Goal: Task Accomplishment & Management: Manage account settings

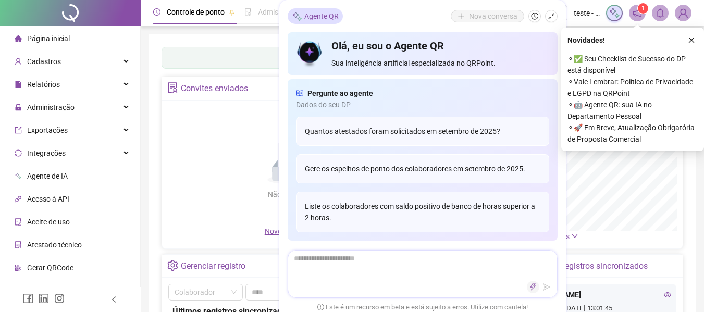
scroll to position [261, 0]
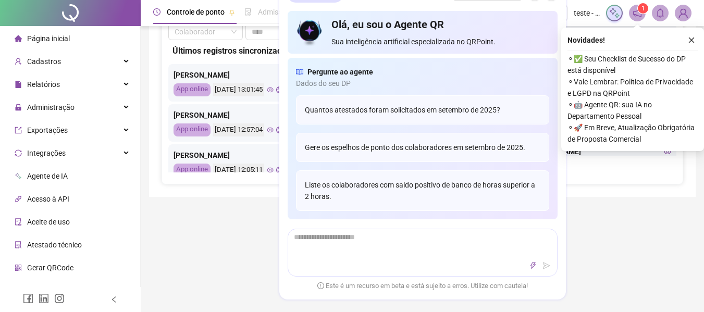
click at [577, 263] on div "Controle de ponto Admissão digital Gestão de férias Painel do DP Folha de pagam…" at bounding box center [423, 151] width 564 height 824
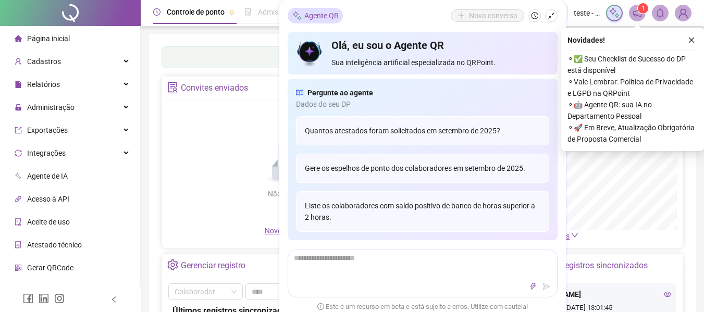
scroll to position [0, 0]
click at [555, 17] on button "button" at bounding box center [551, 16] width 13 height 13
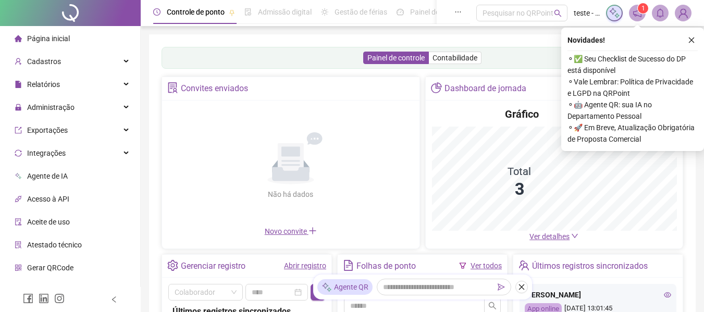
click at [689, 39] on icon "close" at bounding box center [691, 39] width 7 height 7
click at [695, 41] on div "Painel de controle Contabilidade Convites enviados Não há dados Não há dados No…" at bounding box center [422, 245] width 547 height 423
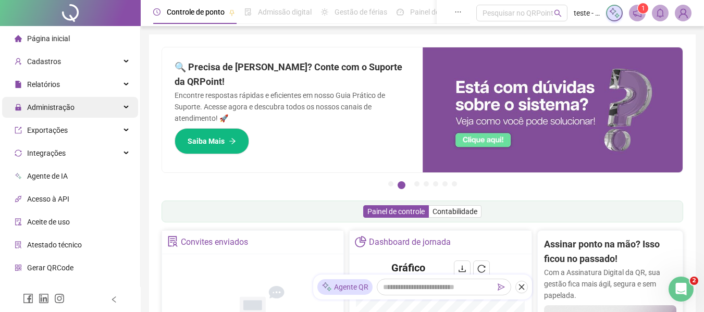
click at [62, 108] on span "Administração" at bounding box center [50, 107] width 47 height 8
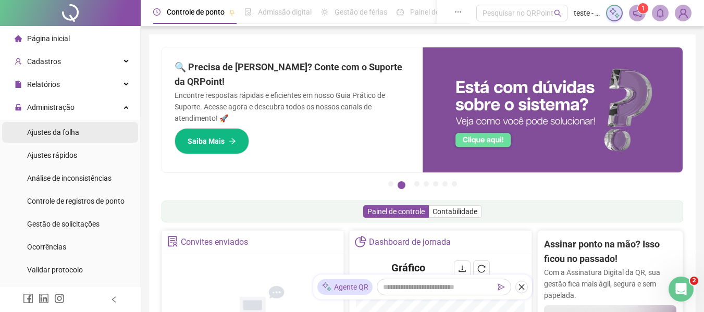
click at [59, 135] on span "Ajustes da folha" at bounding box center [53, 132] width 52 height 8
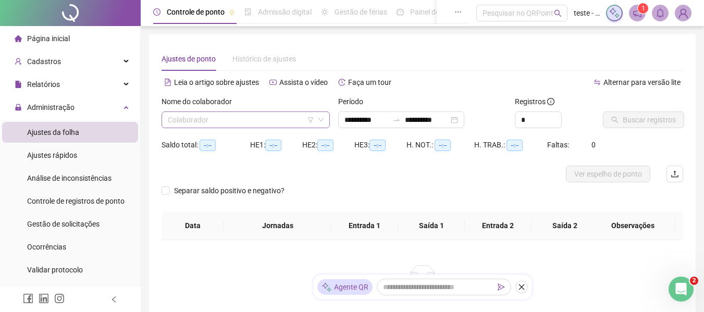
type input "**********"
click at [278, 126] on input "search" at bounding box center [241, 120] width 147 height 16
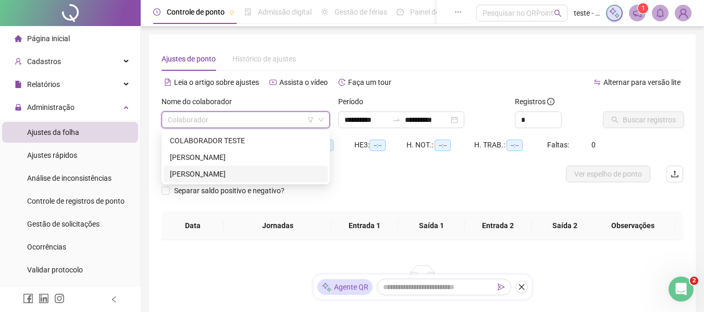
click at [216, 178] on div "[PERSON_NAME]" at bounding box center [246, 173] width 152 height 11
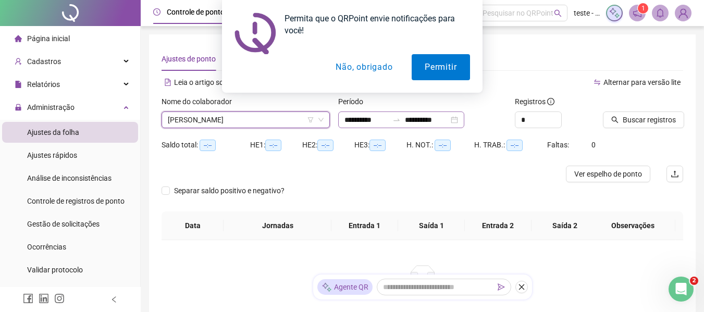
click at [465, 121] on div "**********" at bounding box center [401, 120] width 126 height 17
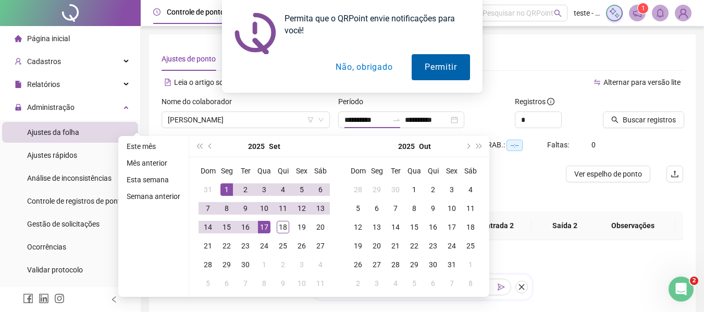
click at [439, 69] on button "Permitir" at bounding box center [441, 67] width 58 height 26
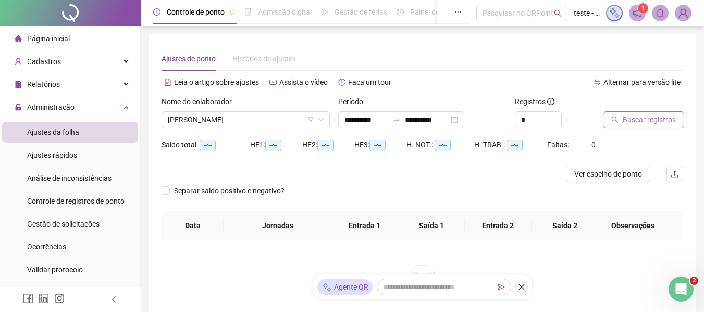
click at [637, 121] on span "Buscar registros" at bounding box center [649, 119] width 53 height 11
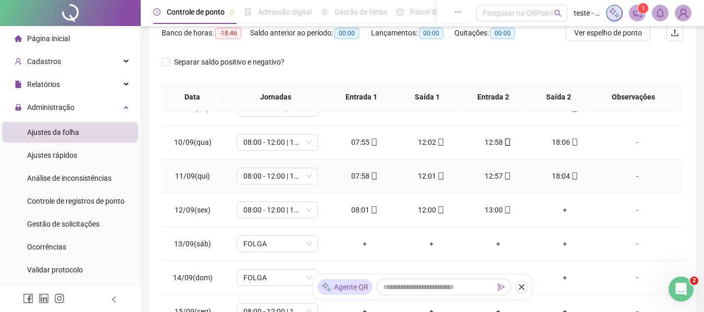
scroll to position [82, 0]
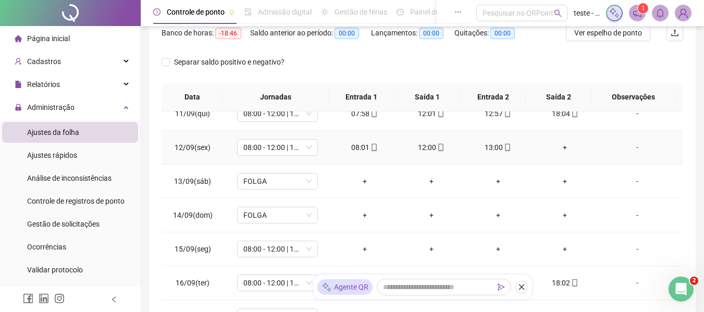
click at [559, 146] on div "+" at bounding box center [565, 147] width 50 height 11
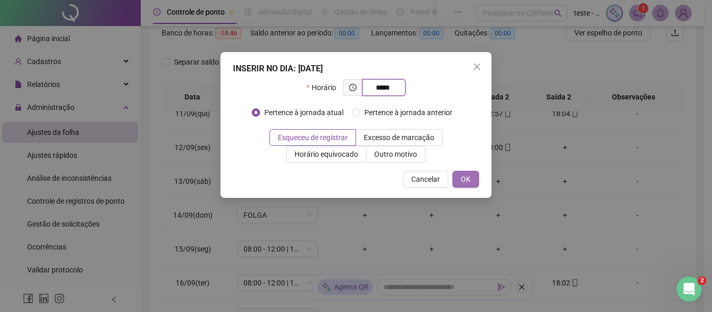
type input "*****"
click at [465, 179] on span "OK" at bounding box center [466, 179] width 10 height 11
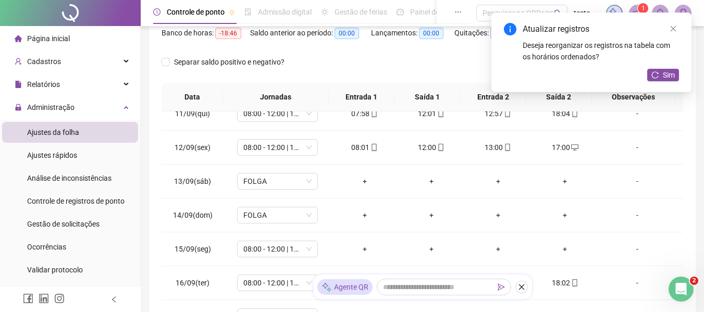
drag, startPoint x: 672, startPoint y: 28, endPoint x: 624, endPoint y: 171, distance: 151.4
click at [672, 28] on icon "close" at bounding box center [673, 28] width 7 height 7
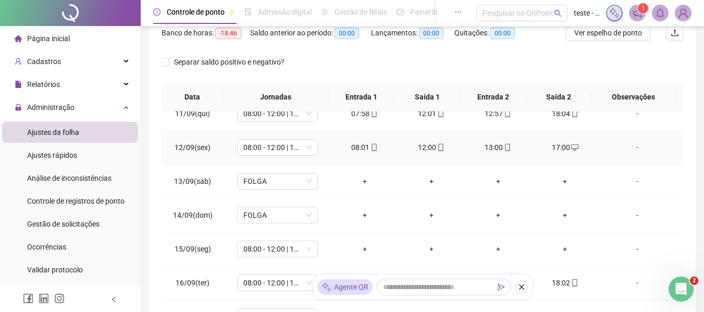
click at [563, 150] on div "17:00" at bounding box center [565, 147] width 50 height 11
type input "**********"
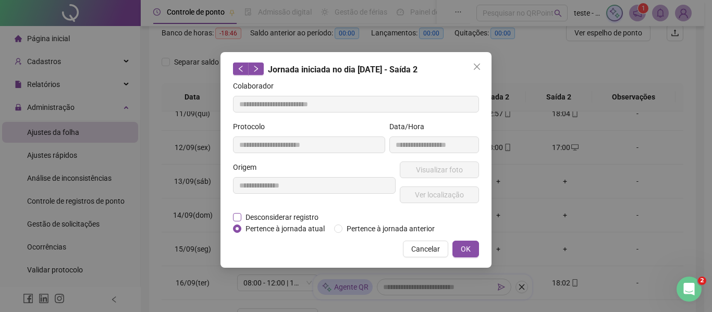
click at [289, 218] on span "Desconsiderar registro" at bounding box center [281, 217] width 81 height 11
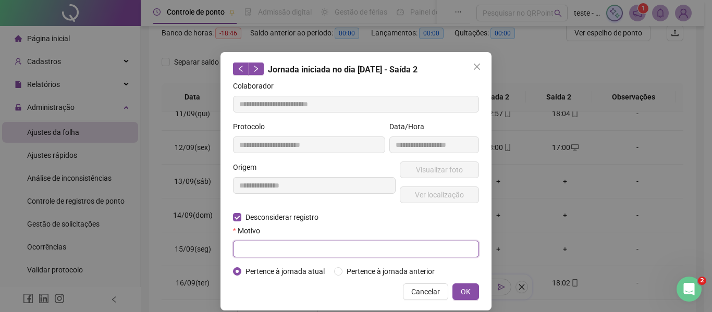
click at [291, 251] on input "text" at bounding box center [356, 249] width 246 height 17
type input "*"
type input "********"
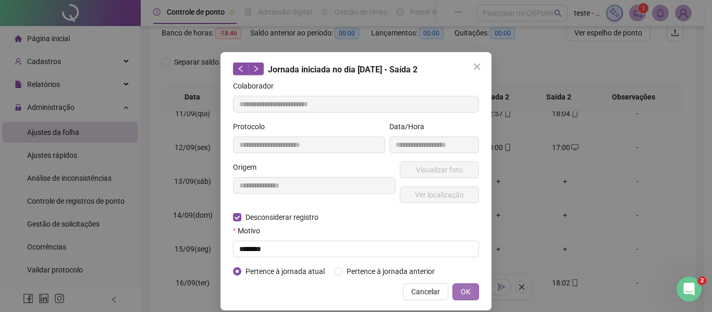
click at [466, 285] on button "OK" at bounding box center [466, 292] width 27 height 17
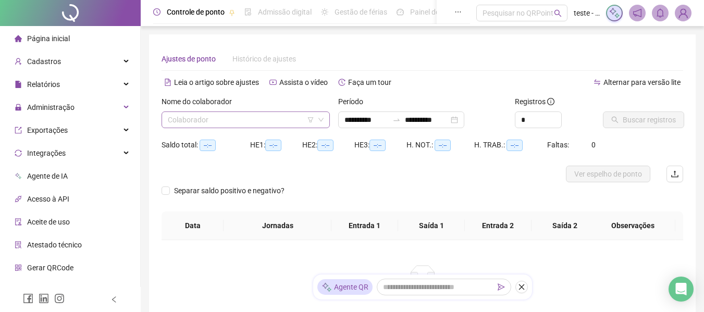
click at [256, 120] on input "search" at bounding box center [241, 120] width 147 height 16
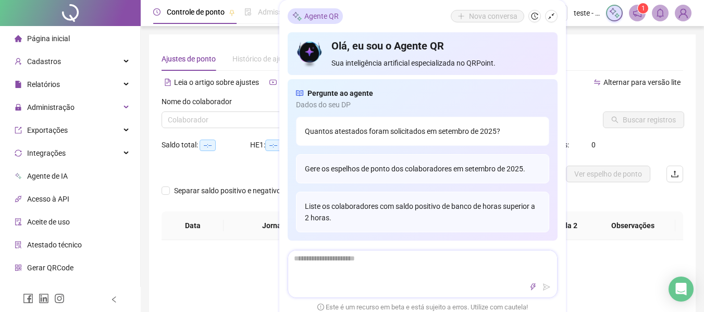
type input "**********"
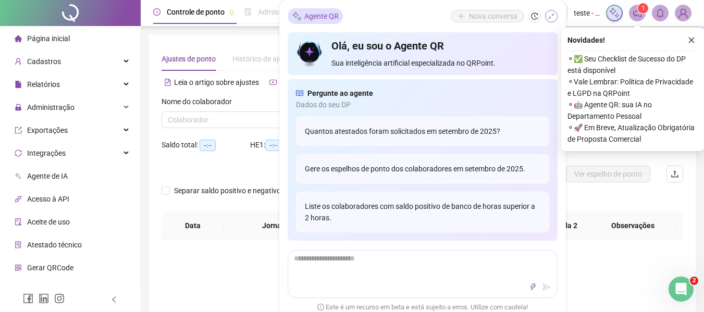
click at [548, 19] on icon "shrink" at bounding box center [551, 16] width 7 height 7
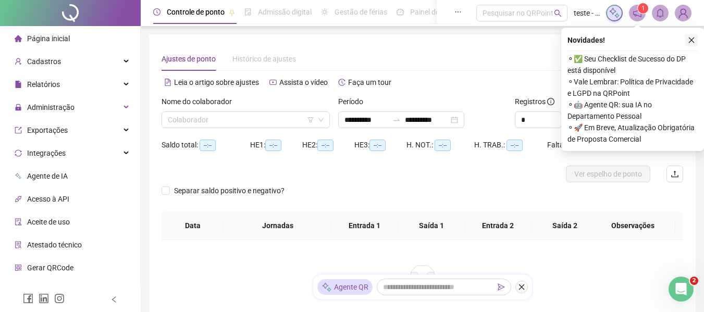
click at [691, 41] on icon "close" at bounding box center [692, 41] width 6 height 6
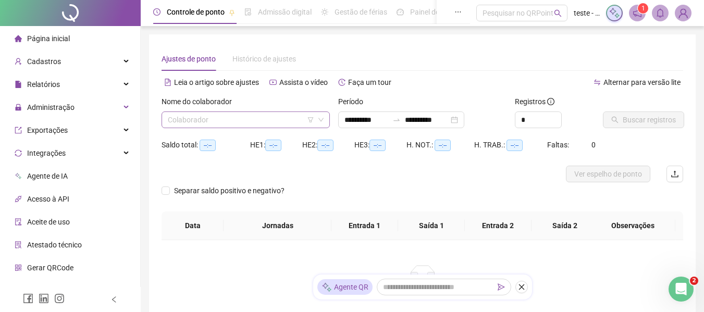
click at [325, 116] on div "Colaborador" at bounding box center [246, 120] width 168 height 17
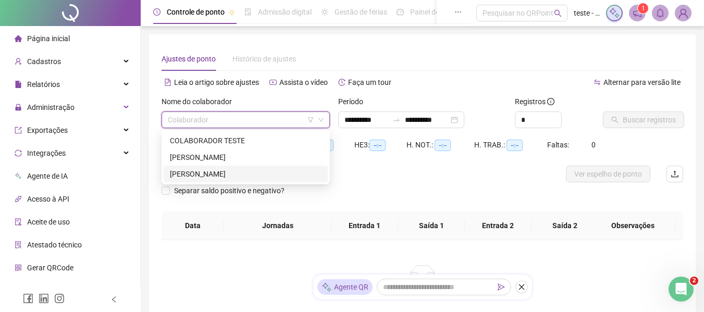
drag, startPoint x: 241, startPoint y: 173, endPoint x: 286, endPoint y: 162, distance: 46.5
click at [242, 173] on div "[PERSON_NAME]" at bounding box center [246, 173] width 152 height 11
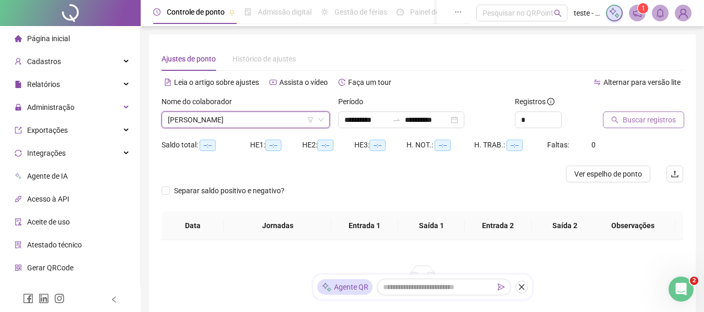
click at [650, 121] on span "Buscar registros" at bounding box center [649, 119] width 53 height 11
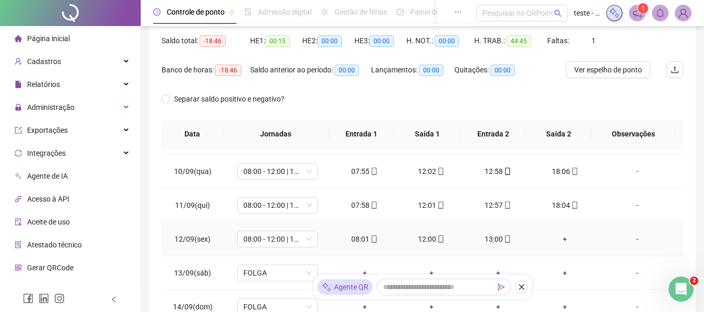
scroll to position [52, 0]
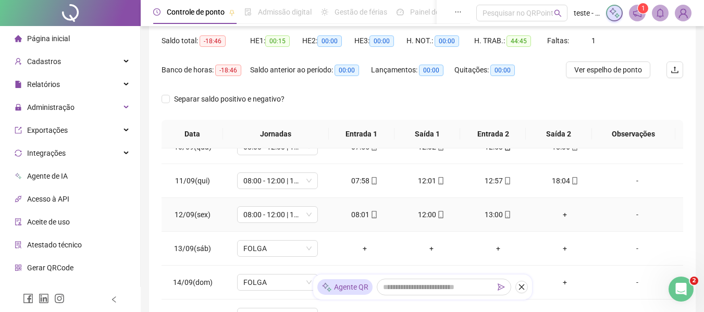
click at [562, 213] on div "+" at bounding box center [565, 214] width 50 height 11
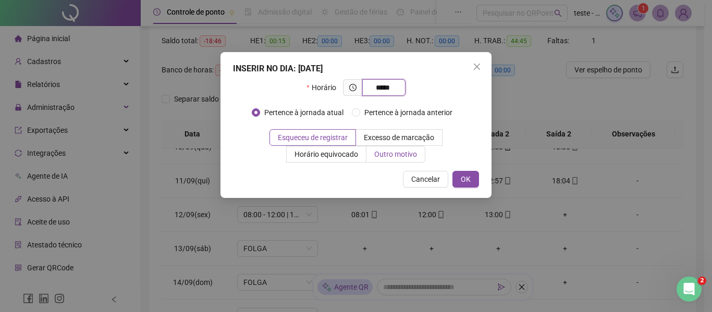
type input "*****"
click at [397, 156] on span "Outro motivo" at bounding box center [395, 154] width 43 height 8
click at [381, 162] on label "Outro motivo" at bounding box center [396, 154] width 59 height 17
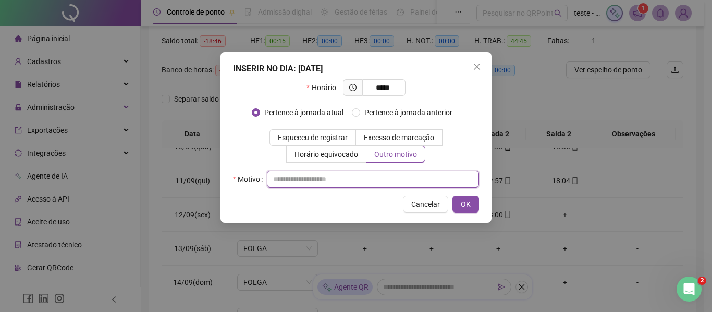
click at [283, 174] on input "text" at bounding box center [373, 179] width 212 height 17
type input "**********"
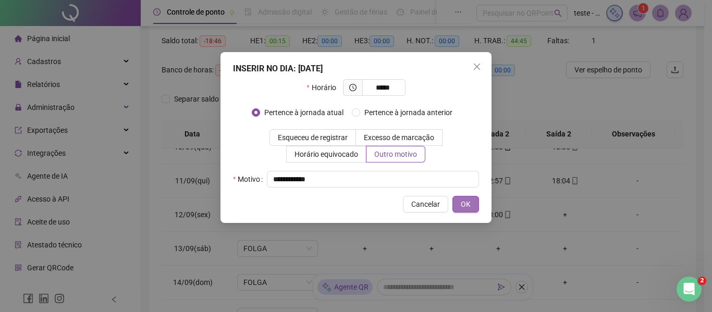
click at [468, 203] on span "OK" at bounding box center [466, 204] width 10 height 11
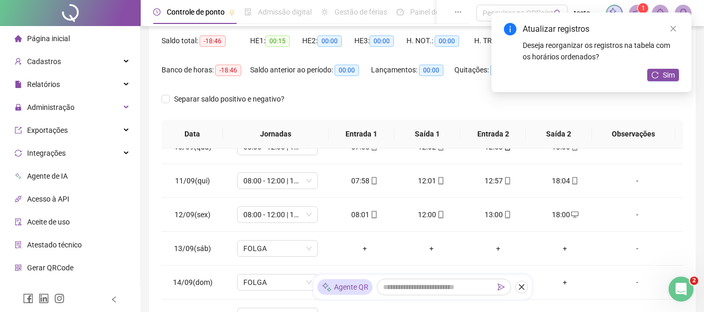
drag, startPoint x: 677, startPoint y: 26, endPoint x: 664, endPoint y: 55, distance: 31.3
click at [674, 26] on icon "close" at bounding box center [673, 28] width 7 height 7
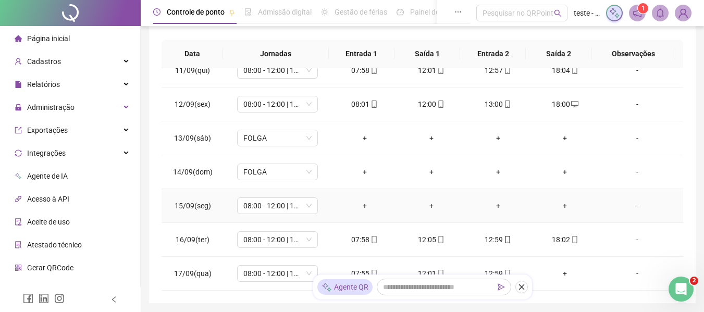
scroll to position [209, 0]
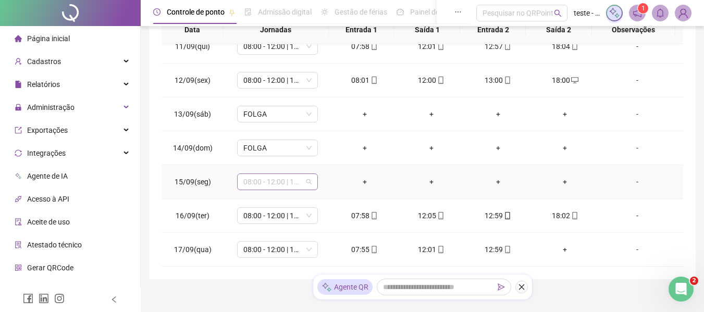
click at [308, 181] on span "08:00 - 12:00 | 13:00 - 18:00" at bounding box center [277, 182] width 68 height 16
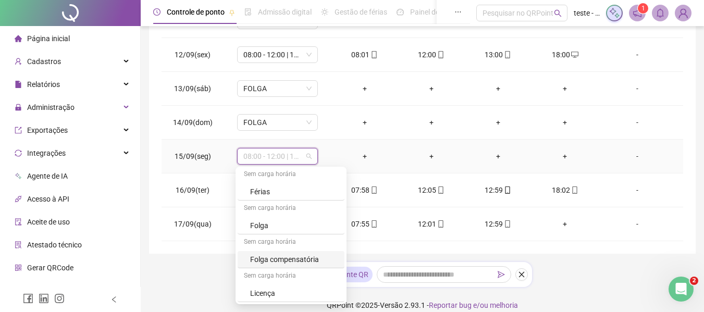
scroll to position [246, 0]
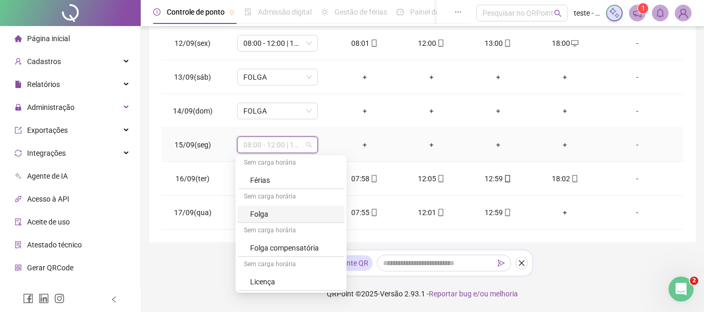
click at [275, 214] on div "Folga" at bounding box center [294, 214] width 88 height 11
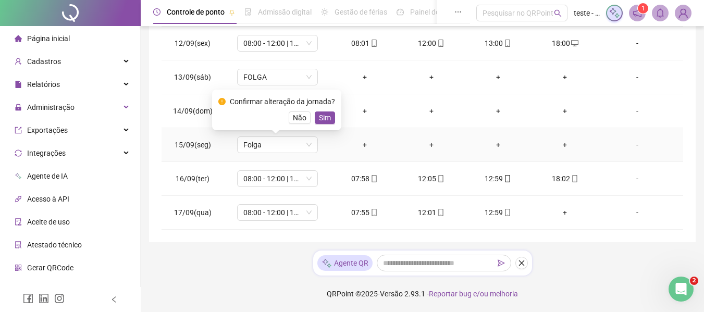
click at [324, 120] on span "Sim" at bounding box center [325, 117] width 12 height 11
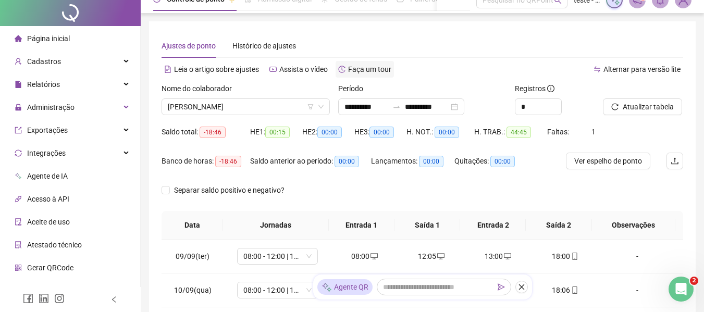
scroll to position [0, 0]
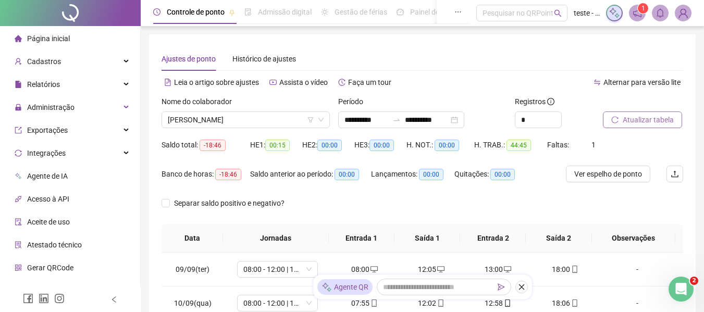
click at [629, 123] on span "Atualizar tabela" at bounding box center [648, 119] width 51 height 11
click at [295, 121] on span "[PERSON_NAME]" at bounding box center [246, 120] width 156 height 16
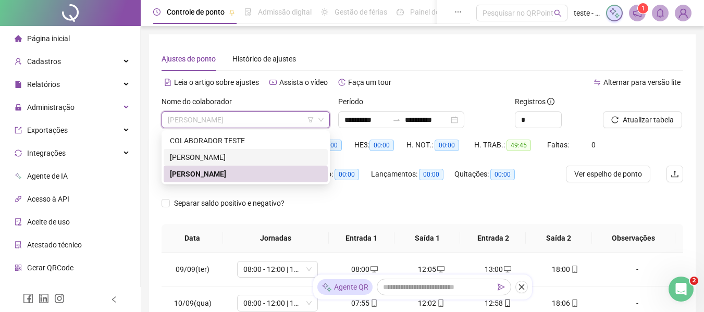
click at [275, 158] on div "[PERSON_NAME]" at bounding box center [246, 157] width 152 height 11
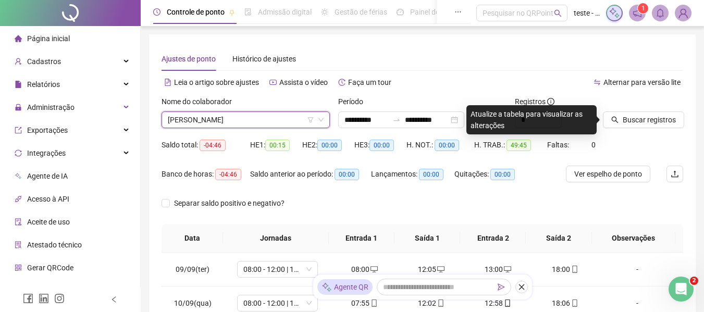
drag, startPoint x: 640, startPoint y: 121, endPoint x: 639, endPoint y: 139, distance: 17.3
click at [640, 122] on span "Buscar registros" at bounding box center [649, 119] width 53 height 11
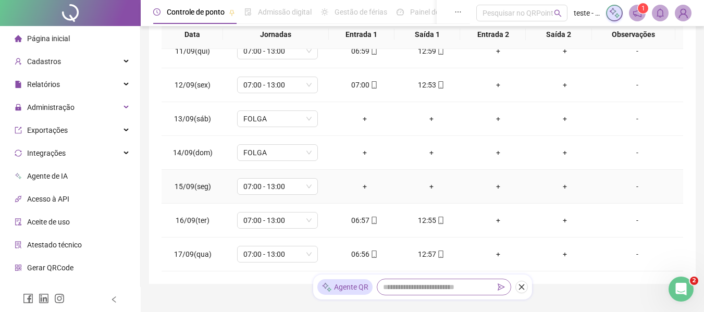
scroll to position [246, 0]
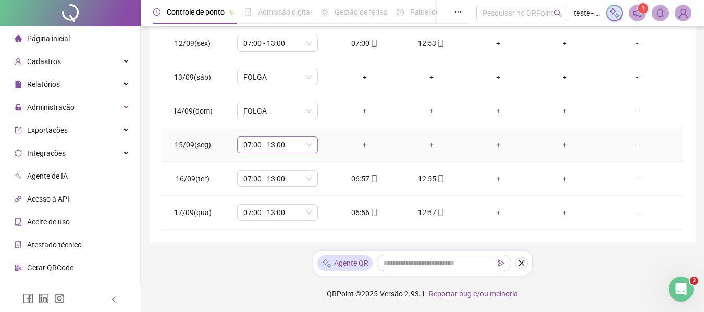
click at [306, 146] on span "07:00 - 13:00" at bounding box center [277, 145] width 68 height 16
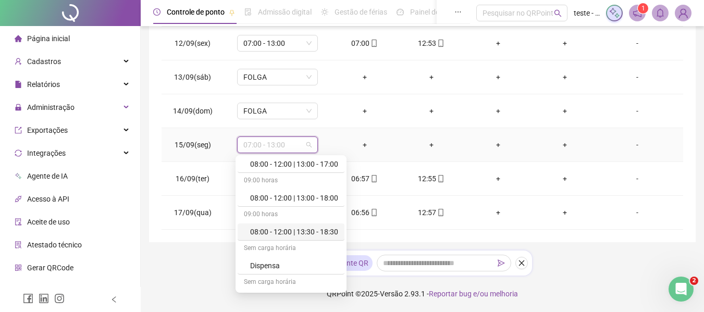
scroll to position [104, 0]
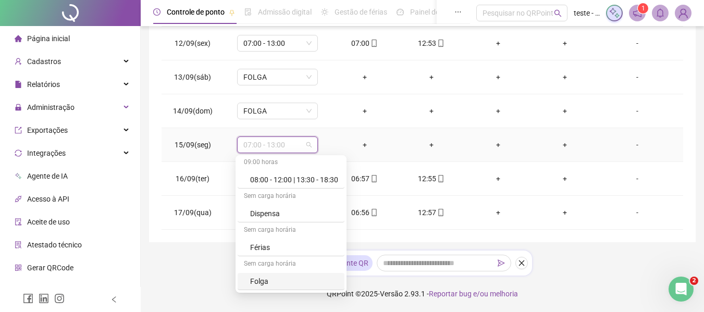
click at [280, 284] on div "Folga" at bounding box center [294, 281] width 88 height 11
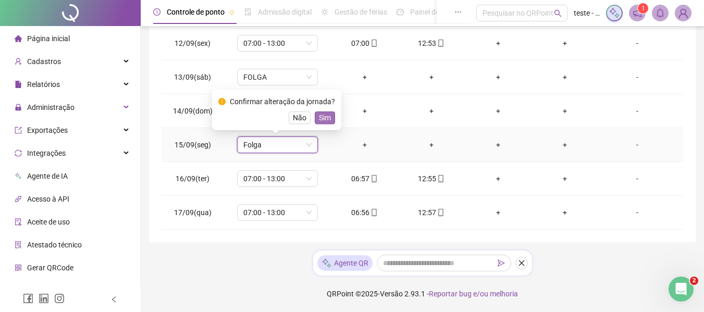
click at [320, 118] on span "Sim" at bounding box center [325, 117] width 12 height 11
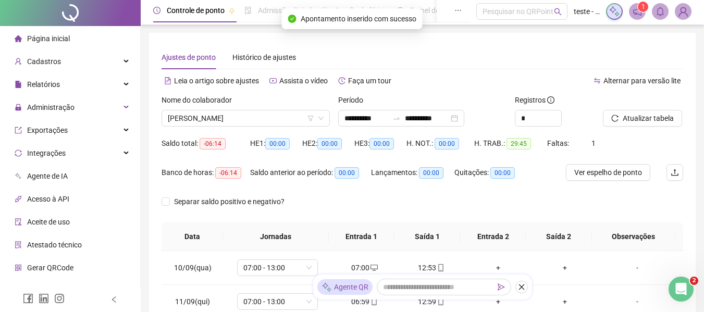
scroll to position [0, 0]
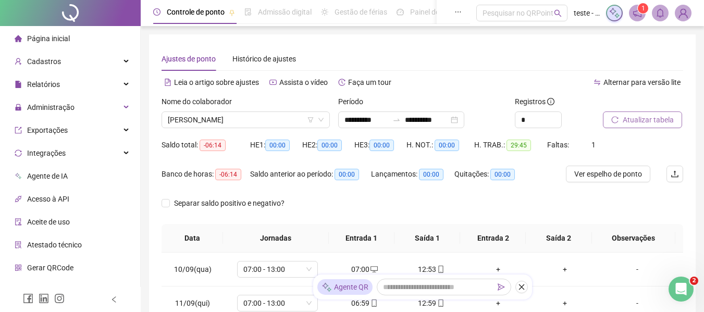
click at [624, 118] on span "Atualizar tabela" at bounding box center [648, 119] width 51 height 11
